Goal: Information Seeking & Learning: Understand process/instructions

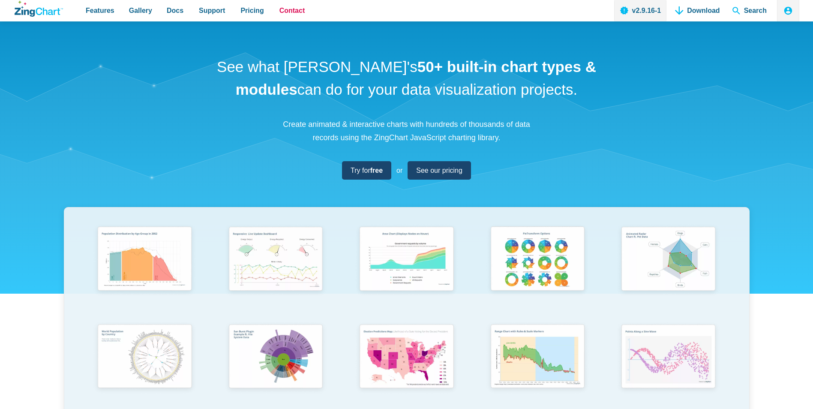
click at [298, 14] on link "Contact" at bounding box center [292, 10] width 33 height 21
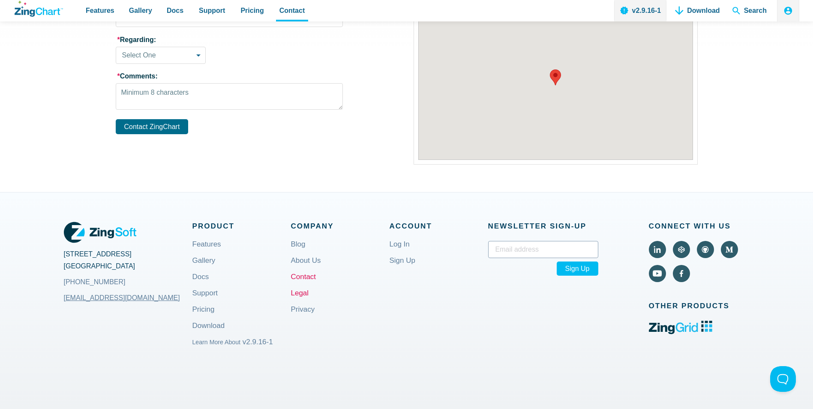
click at [296, 290] on link "Legal" at bounding box center [300, 300] width 18 height 21
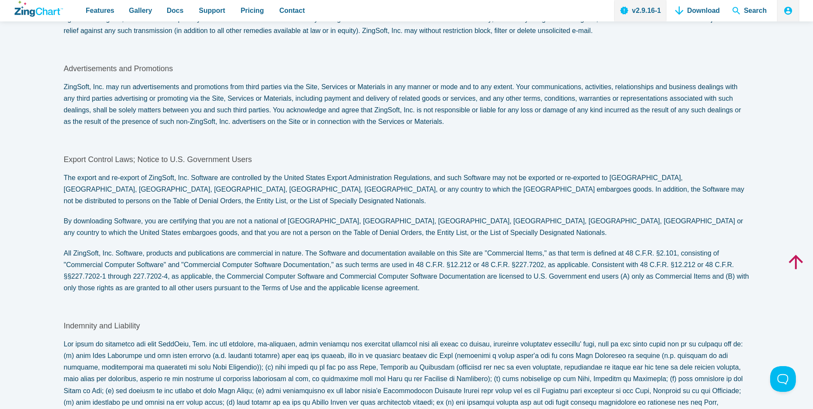
scroll to position [3471, 0]
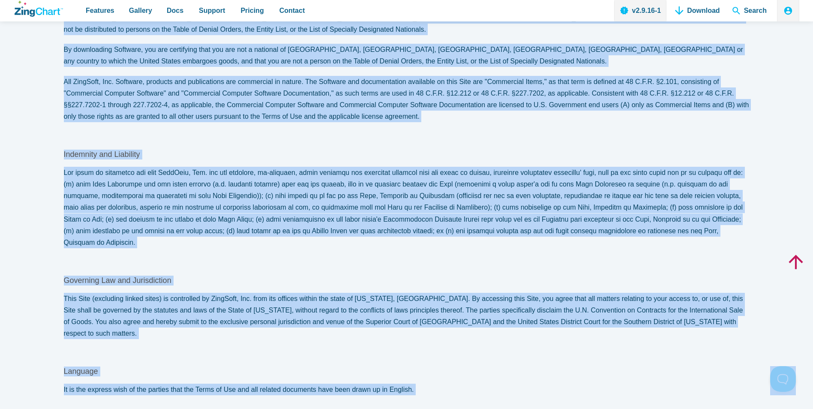
copy body "Legal Terms of Use for ZingChart.com This policy was last modified on September…"
click at [377, 293] on p "This Site (excluding linked sites) is controlled by ZingSoft, Inc. from its off…" at bounding box center [407, 316] width 686 height 47
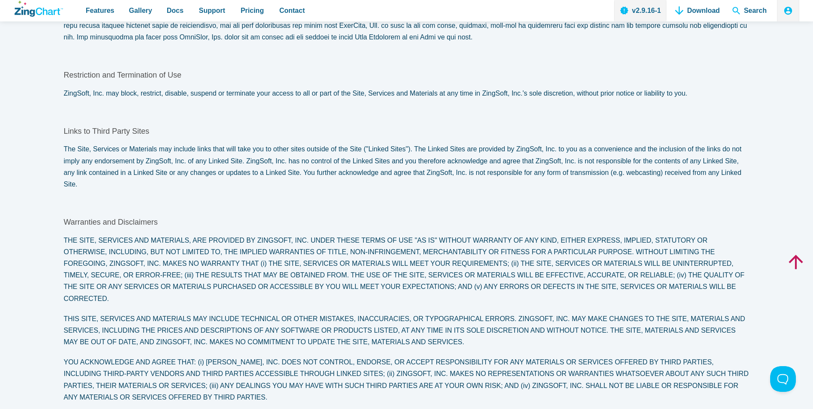
scroll to position [2185, 0]
